Goal: Information Seeking & Learning: Learn about a topic

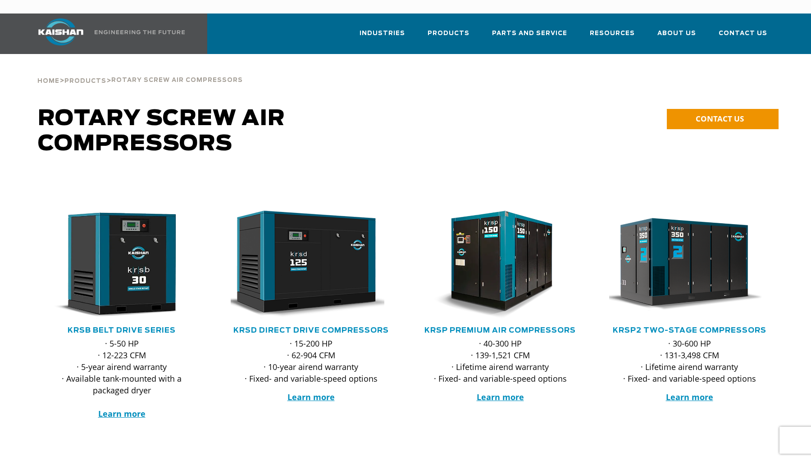
click at [83, 54] on div "Home > Products > Rotary Screw Air Compressors" at bounding box center [139, 71] width 205 height 34
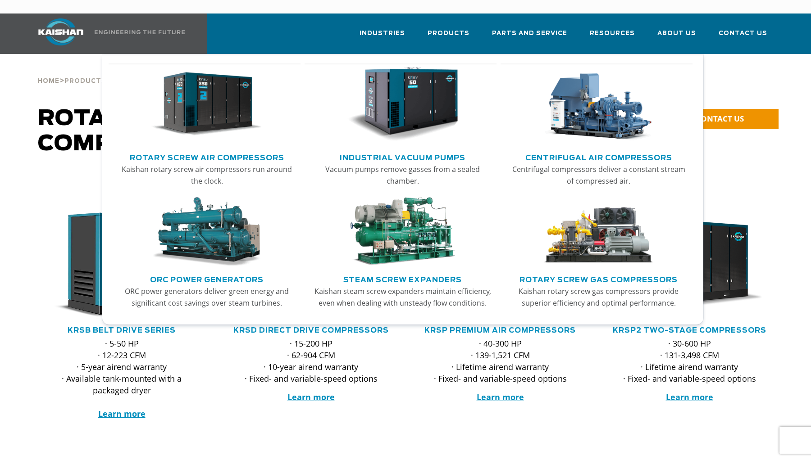
click at [224, 80] on img "Main menu" at bounding box center [206, 104] width 111 height 75
click at [405, 150] on link "Industrial Vacuum Pumps" at bounding box center [403, 157] width 126 height 14
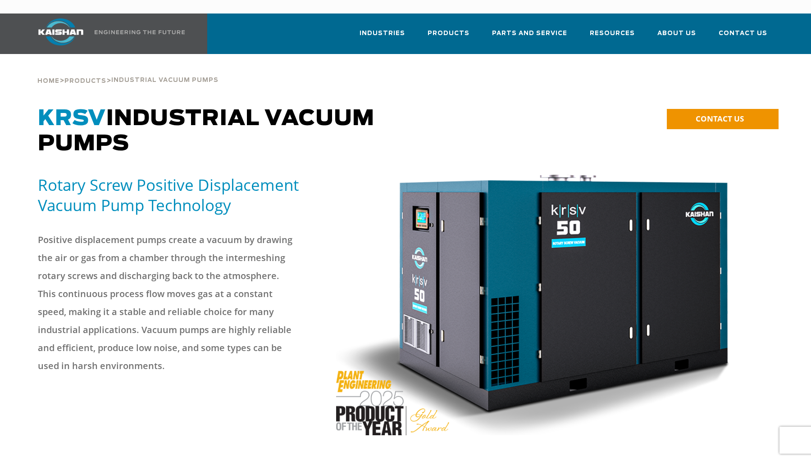
drag, startPoint x: 235, startPoint y: 193, endPoint x: 246, endPoint y: 205, distance: 15.9
click at [246, 205] on div "Rotary Screw Positive Displacement Vacuum Pump Technology" at bounding box center [181, 198] width 298 height 47
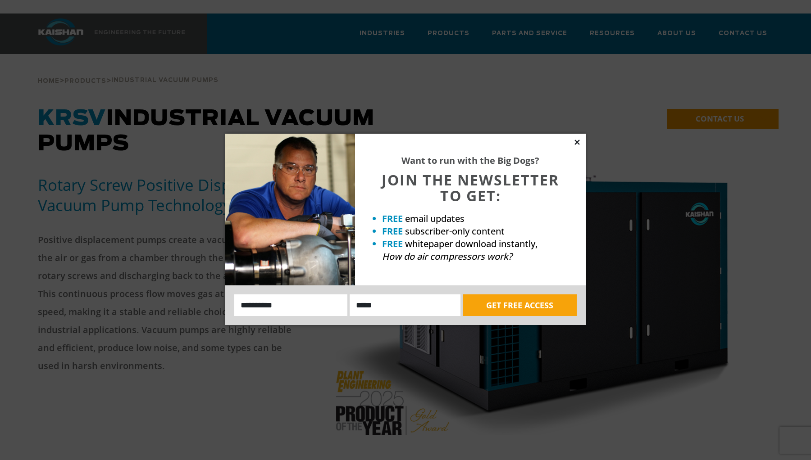
click at [577, 142] on icon at bounding box center [576, 142] width 5 height 5
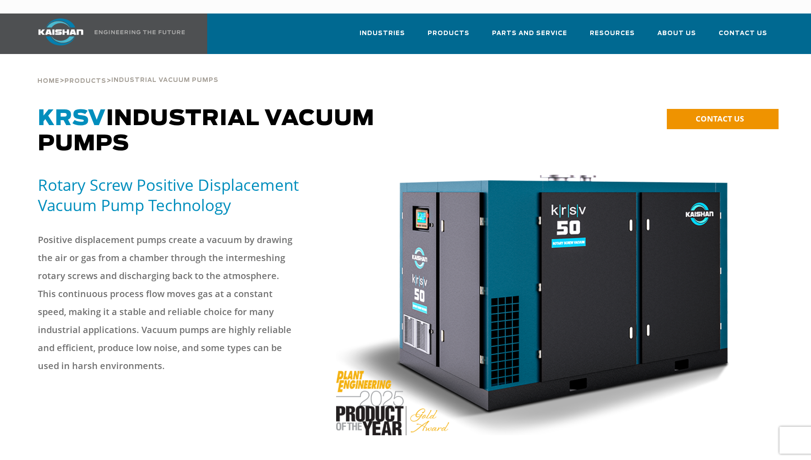
drag, startPoint x: 130, startPoint y: 128, endPoint x: 181, endPoint y: 145, distance: 53.3
click at [181, 145] on div "KRSV Industrial Vacuum Pumps" at bounding box center [312, 140] width 560 height 68
drag, startPoint x: 169, startPoint y: 355, endPoint x: 183, endPoint y: 355, distance: 14.4
click at [183, 355] on p "Positive displacement pumps create a vacuum by drawing the air or gas from a ch…" at bounding box center [166, 303] width 257 height 144
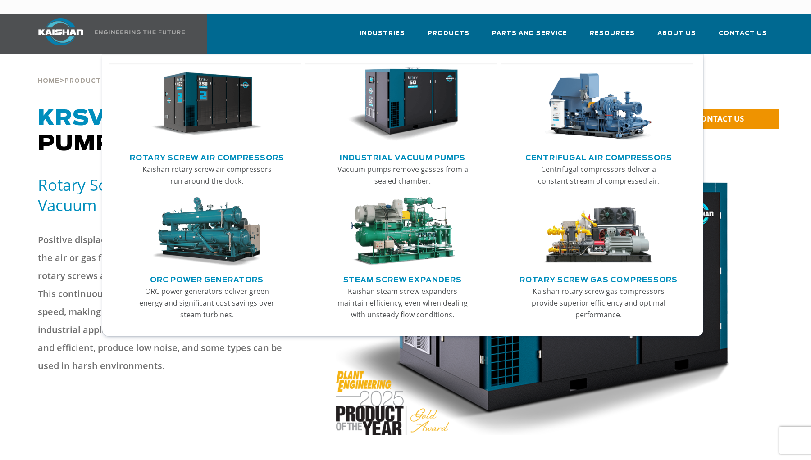
click at [228, 79] on img "Main menu" at bounding box center [206, 104] width 111 height 75
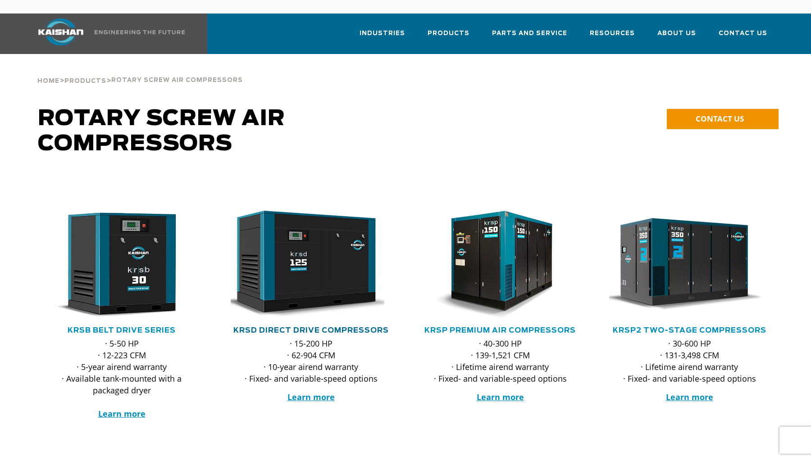
click at [336, 327] on link "KRSD Direct Drive Compressors" at bounding box center [310, 330] width 155 height 7
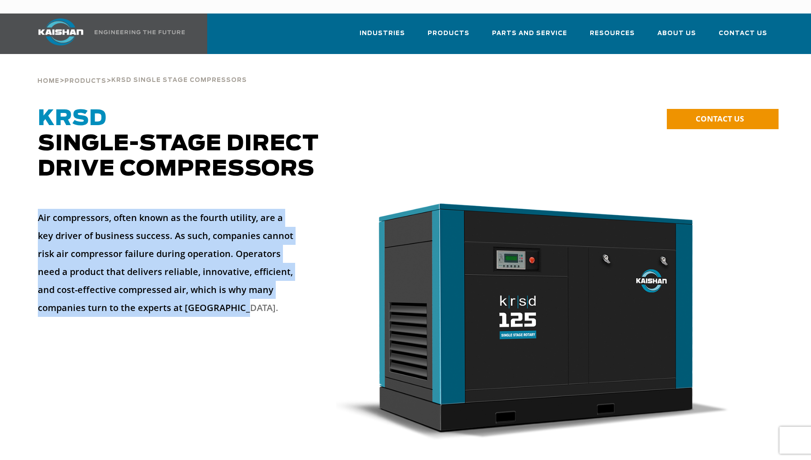
drag, startPoint x: 247, startPoint y: 292, endPoint x: 200, endPoint y: 318, distance: 54.4
click at [200, 318] on div "Air compressors, often known as the fourth utility, are a key driver of busines…" at bounding box center [405, 329] width 746 height 259
click at [258, 322] on div at bounding box center [405, 329] width 746 height 259
